Goal: Find specific page/section: Find specific page/section

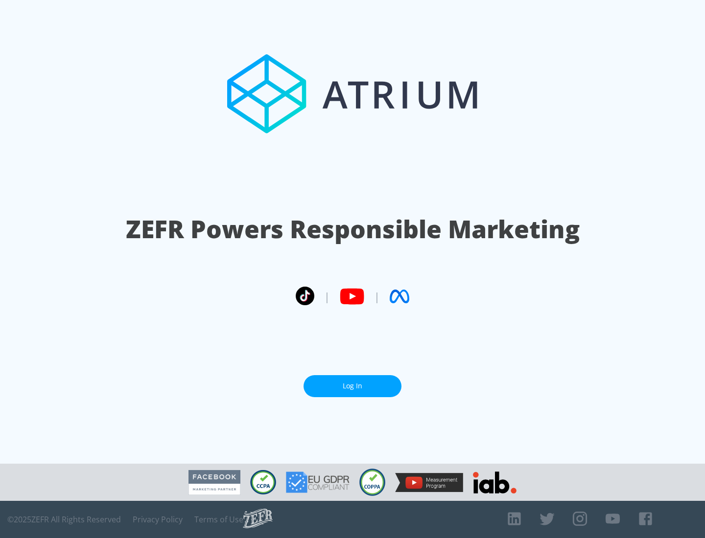
click at [352, 386] on link "Log In" at bounding box center [352, 386] width 98 height 22
